Goal: Navigation & Orientation: Find specific page/section

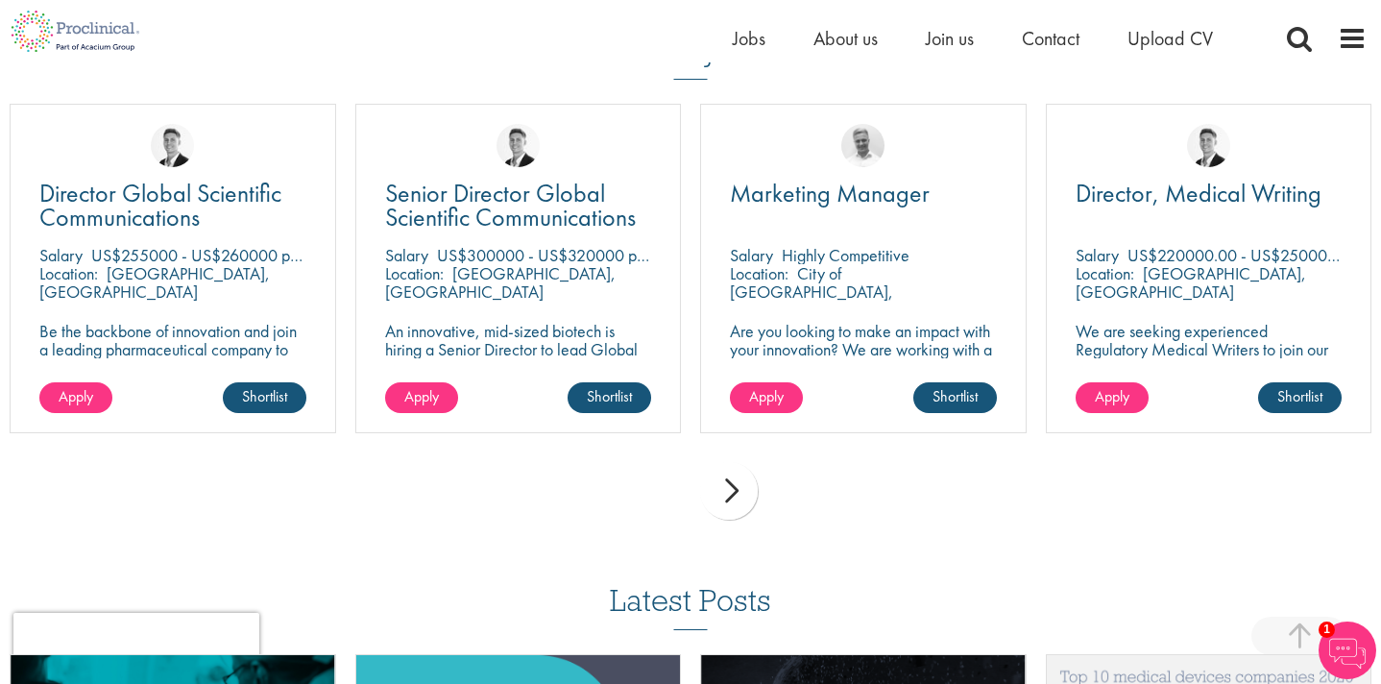
scroll to position [1660, 0]
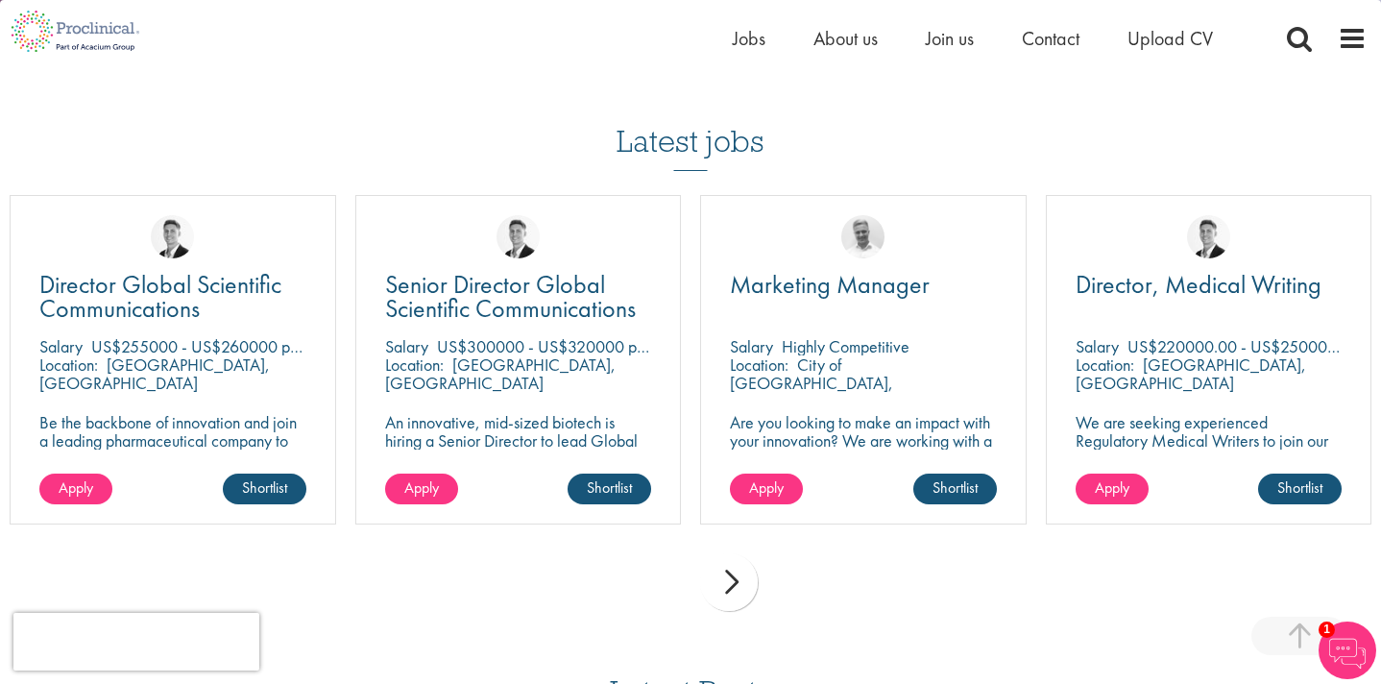
click at [740, 560] on div "next" at bounding box center [729, 582] width 58 height 58
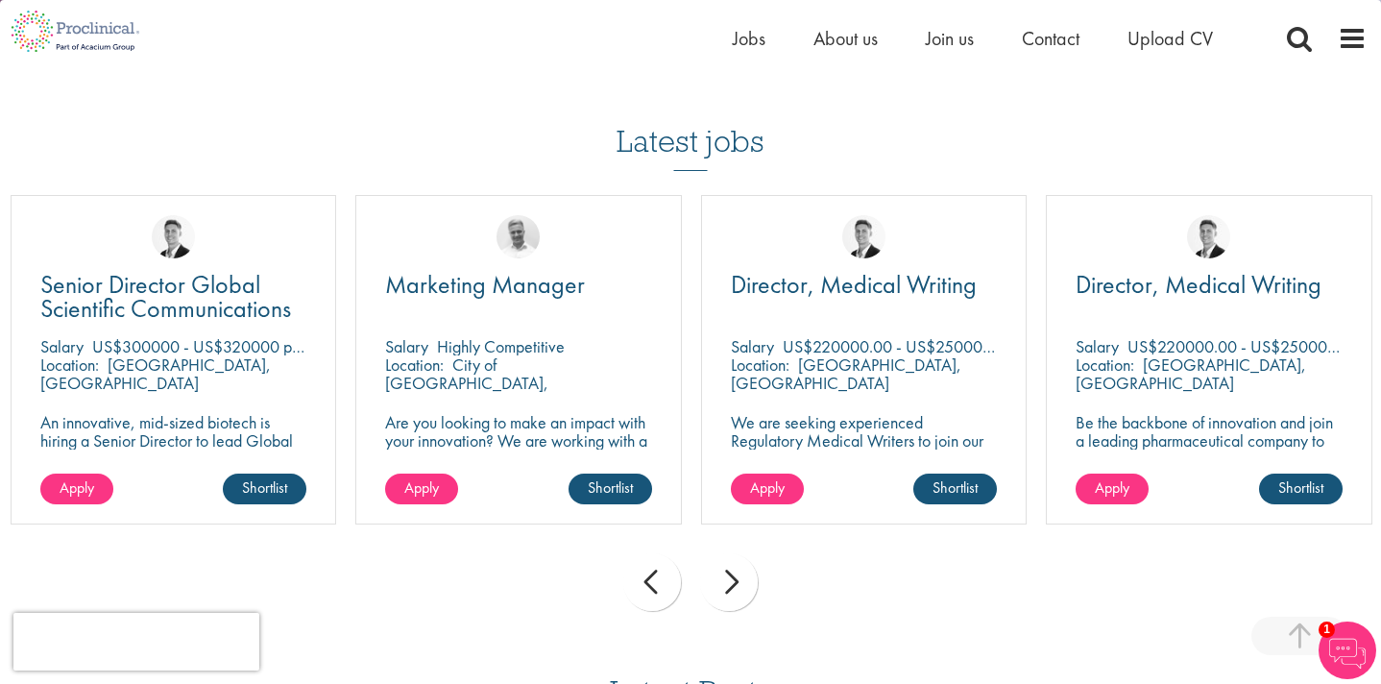
click at [725, 566] on div "next" at bounding box center [729, 582] width 58 height 58
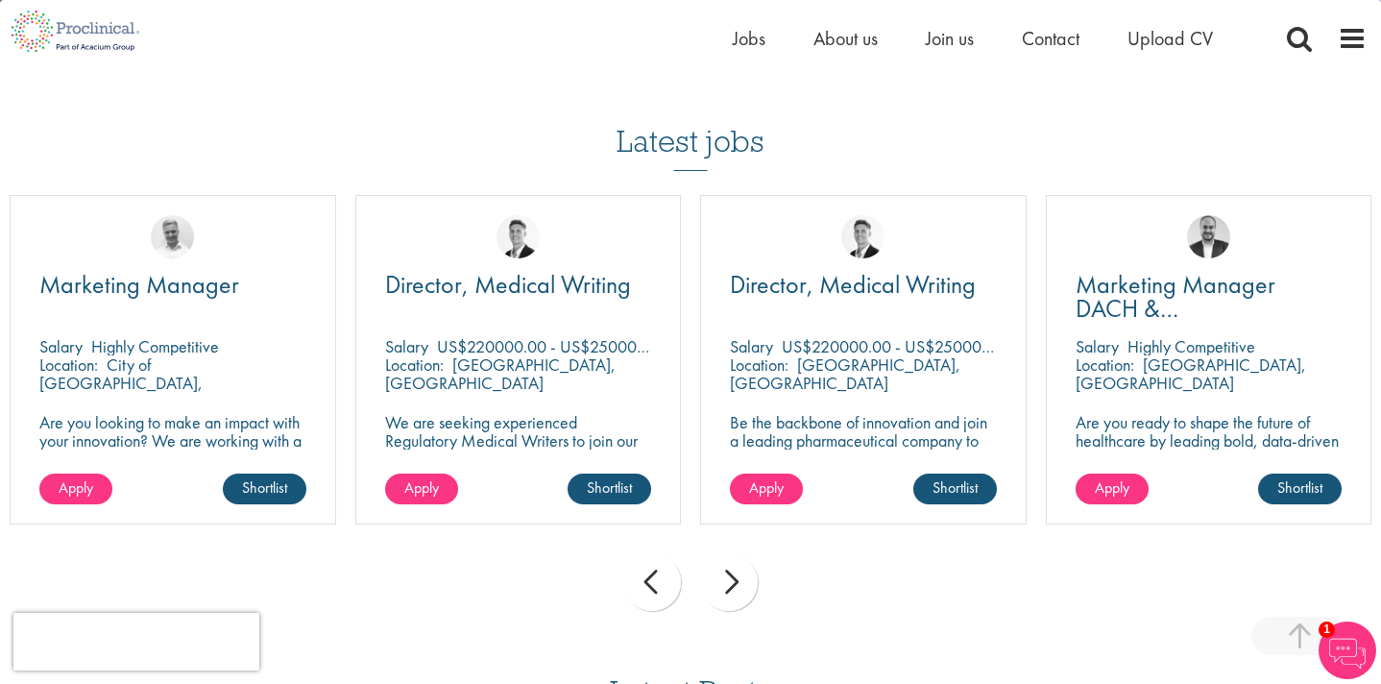
click at [725, 566] on div "next" at bounding box center [729, 582] width 58 height 58
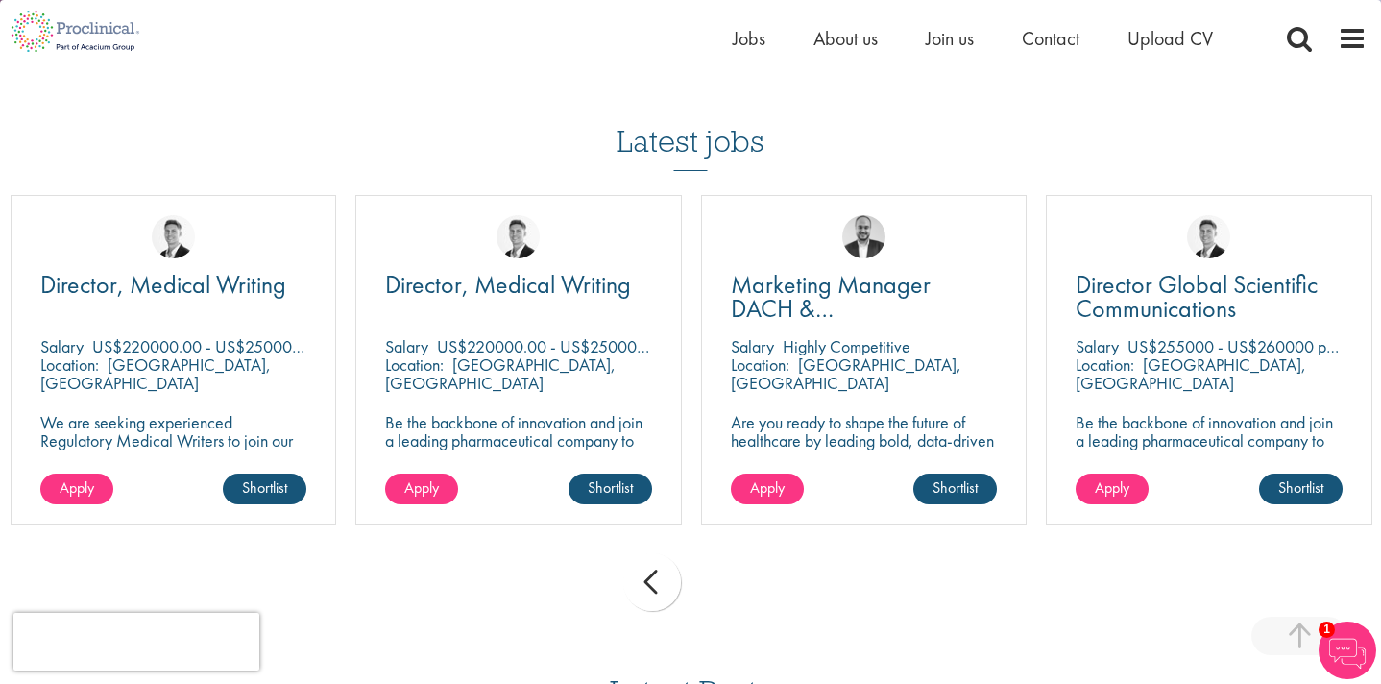
click at [724, 566] on div "prev next" at bounding box center [690, 585] width 1381 height 84
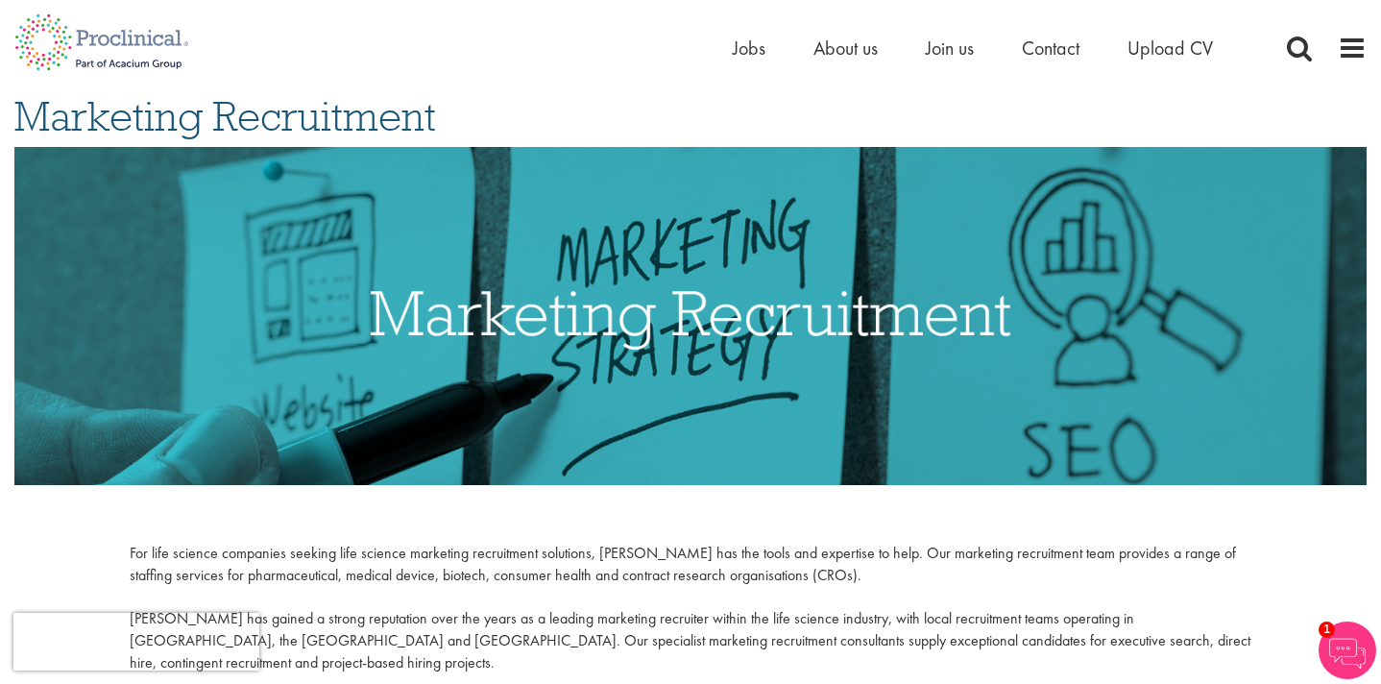
scroll to position [0, 0]
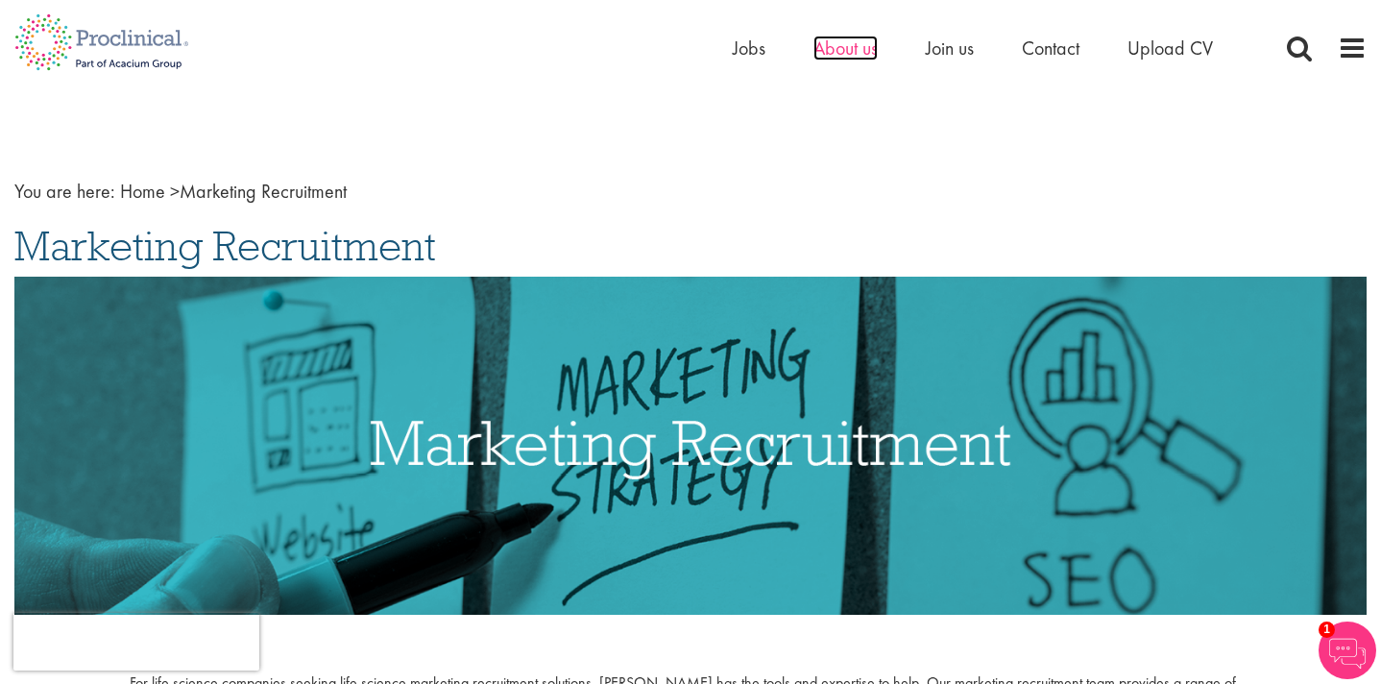
click at [854, 43] on span "About us" at bounding box center [845, 48] width 64 height 25
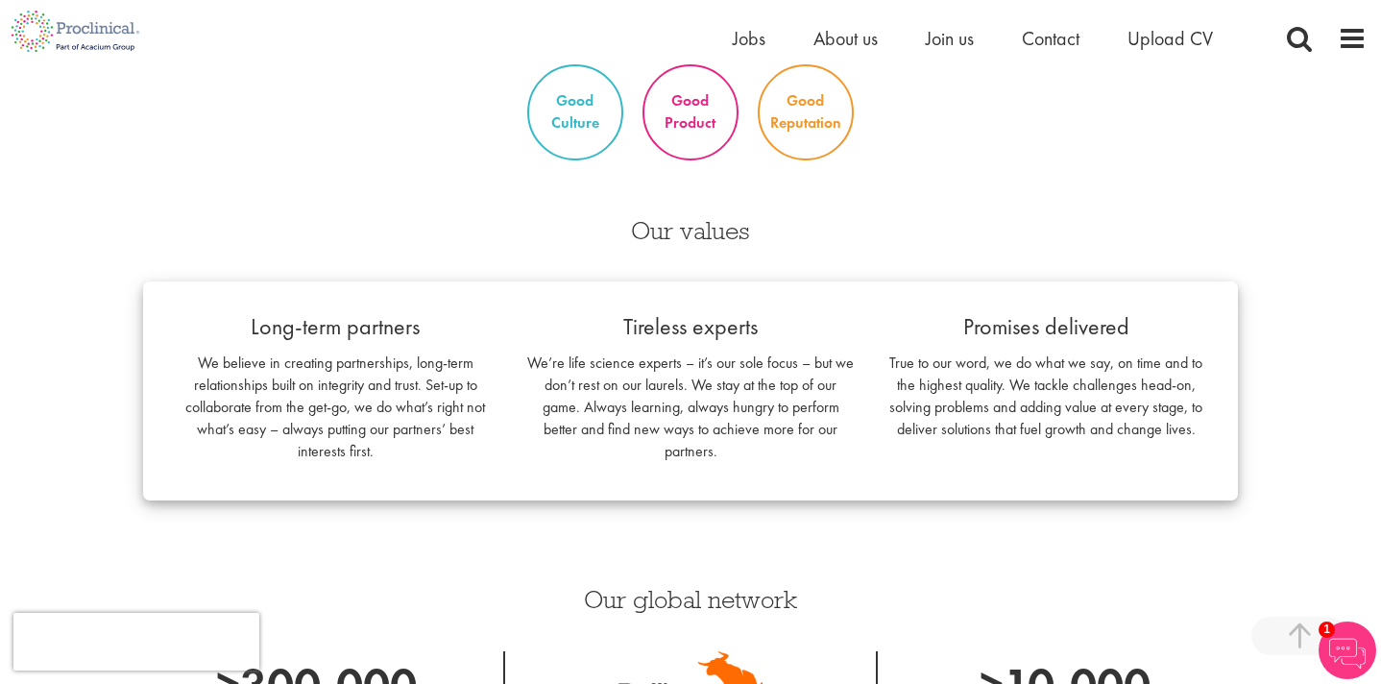
scroll to position [1681, 0]
